Goal: Information Seeking & Learning: Learn about a topic

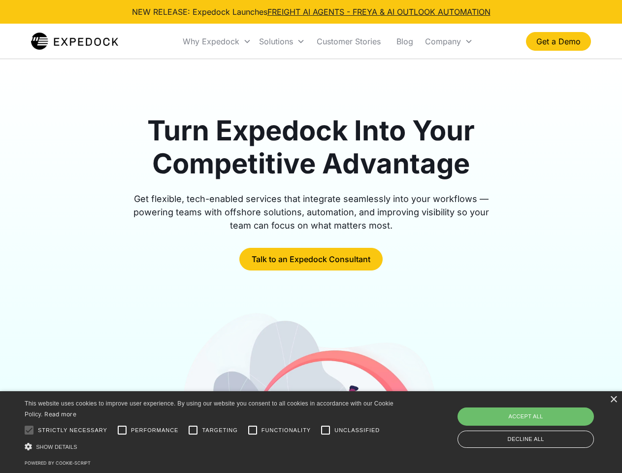
click at [217, 41] on div "Why Expedock" at bounding box center [211, 41] width 57 height 10
click at [282, 41] on div "Solutions" at bounding box center [276, 41] width 34 height 10
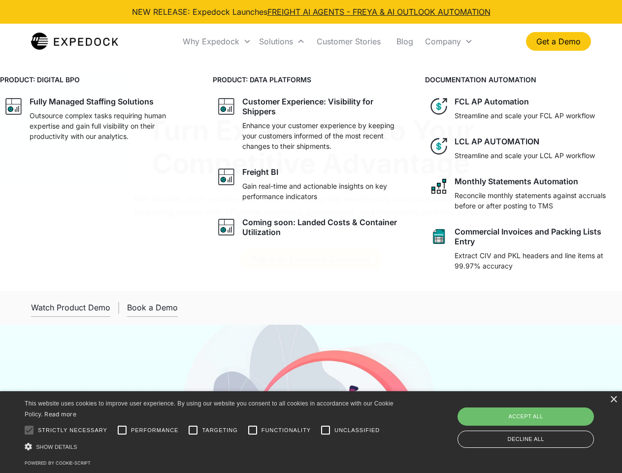
click at [449, 41] on div "Company" at bounding box center [443, 41] width 36 height 10
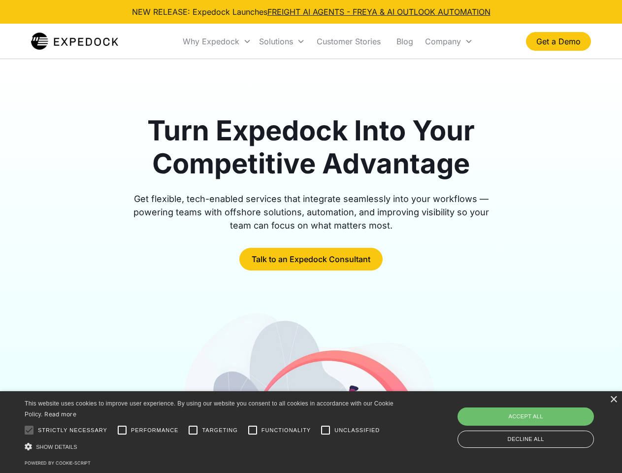
click at [29, 430] on div at bounding box center [29, 430] width 20 height 20
click at [122, 430] on input "Performance" at bounding box center [122, 430] width 20 height 20
checkbox input "true"
click at [193, 430] on input "Targeting" at bounding box center [193, 430] width 20 height 20
checkbox input "true"
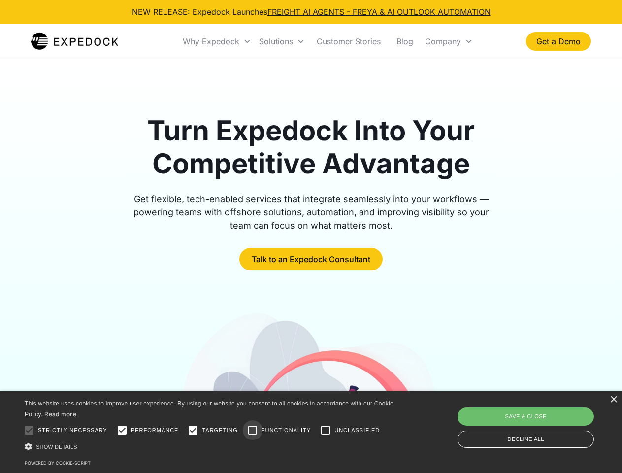
click at [253, 430] on input "Functionality" at bounding box center [253, 430] width 20 height 20
checkbox input "true"
click at [325, 430] on input "Unclassified" at bounding box center [326, 430] width 20 height 20
checkbox input "true"
click at [211, 446] on div "Show details Hide details" at bounding box center [211, 446] width 372 height 10
